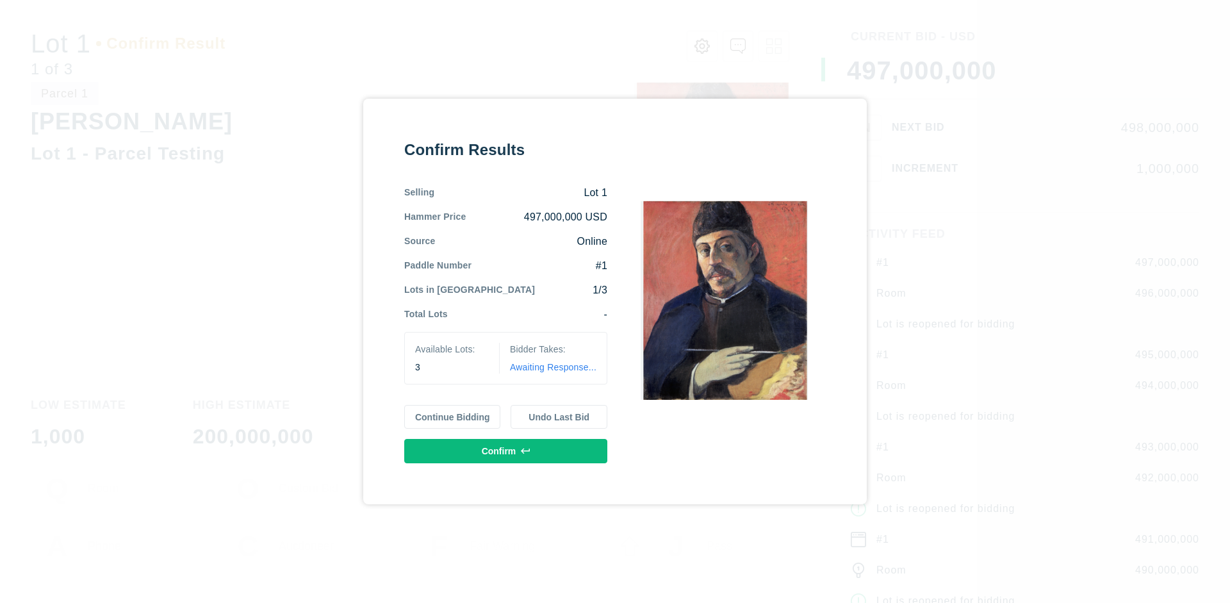
click at [453, 416] on button "Continue Bidding" at bounding box center [452, 417] width 97 height 24
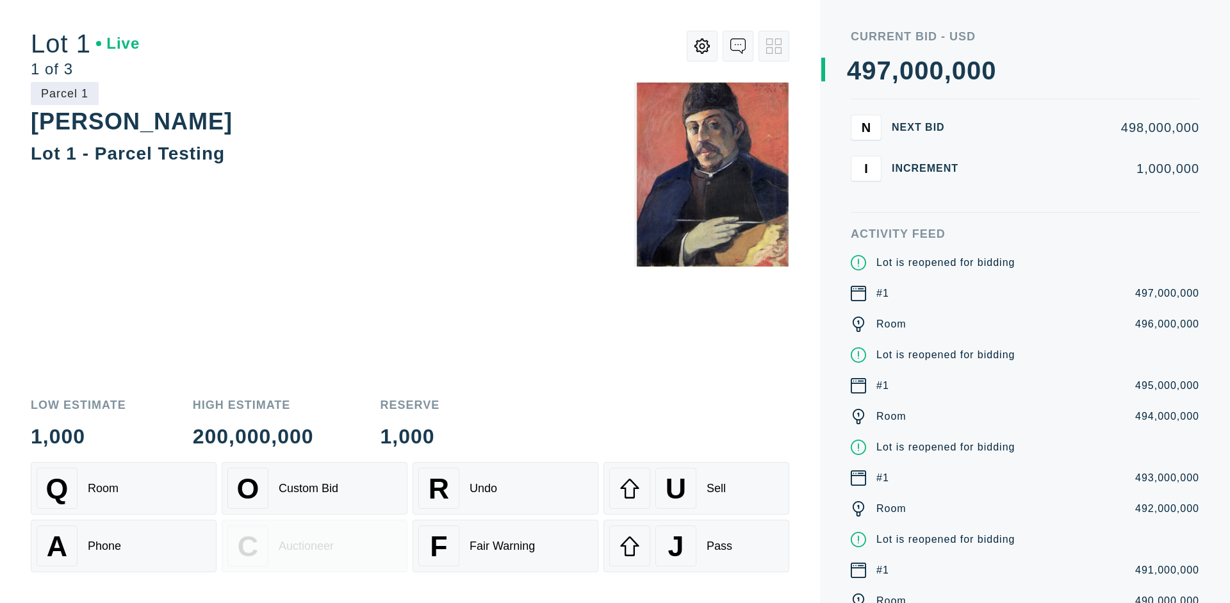
click at [124, 488] on div "Q Room" at bounding box center [124, 488] width 174 height 41
